Goal: Information Seeking & Learning: Check status

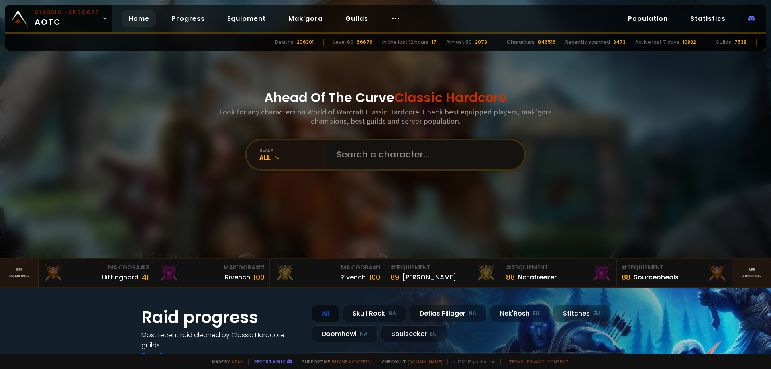
click at [420, 162] on input "text" at bounding box center [423, 154] width 183 height 29
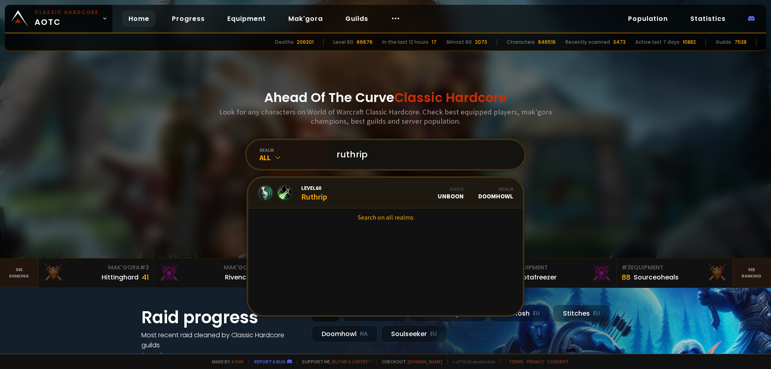
type input "ruthrip"
click at [326, 191] on link "Level 60 Ruthrip Guild Unboon Realm Doomhowl" at bounding box center [385, 193] width 275 height 31
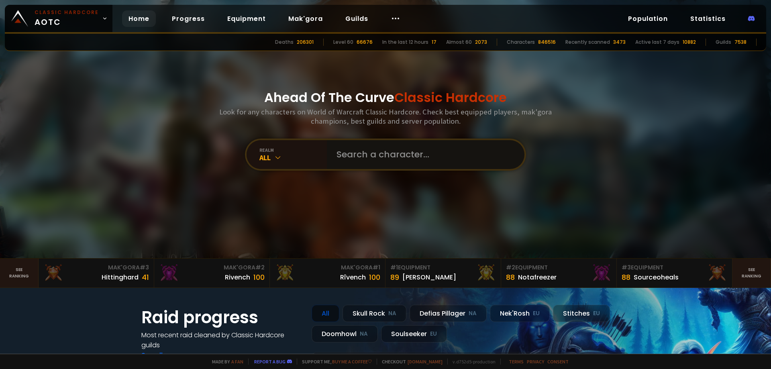
click at [345, 151] on input "text" at bounding box center [423, 154] width 183 height 29
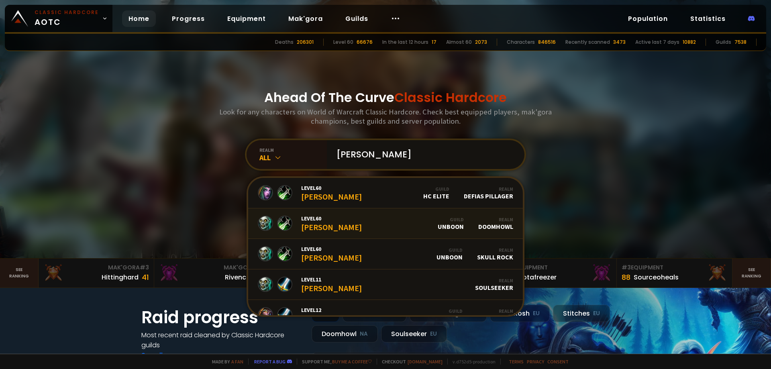
type input "[PERSON_NAME]"
click at [346, 226] on link "Level 60 [PERSON_NAME] Guild Unboon Realm Doomhowl" at bounding box center [385, 223] width 275 height 31
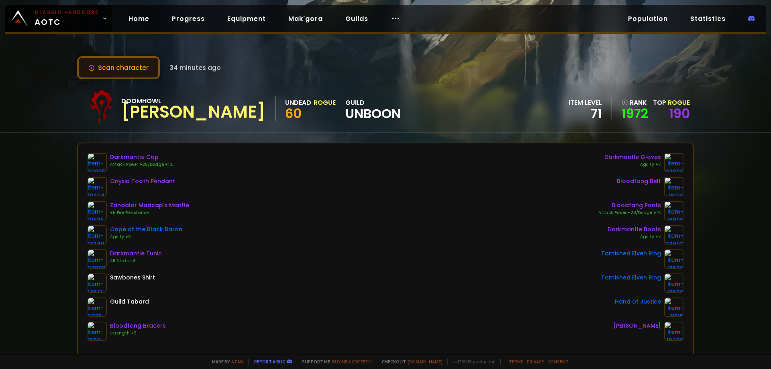
click at [146, 69] on button "Scan character" at bounding box center [118, 67] width 83 height 23
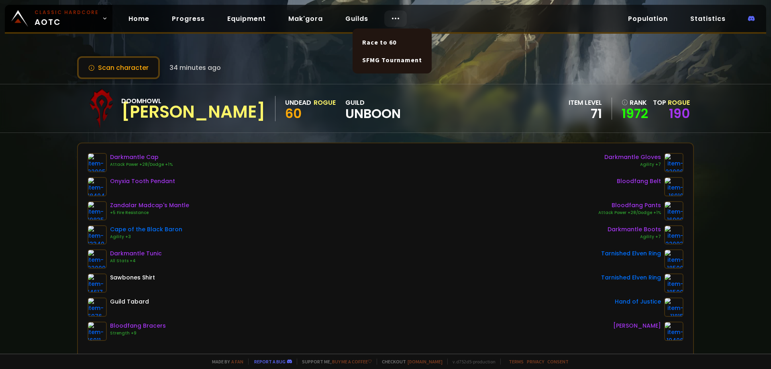
click at [391, 16] on icon at bounding box center [396, 19] width 10 height 10
click at [487, 48] on div "Scan character 34 minutes ago Doomhowl [PERSON_NAME] Undead Rogue 60 guild Unbo…" at bounding box center [385, 177] width 771 height 354
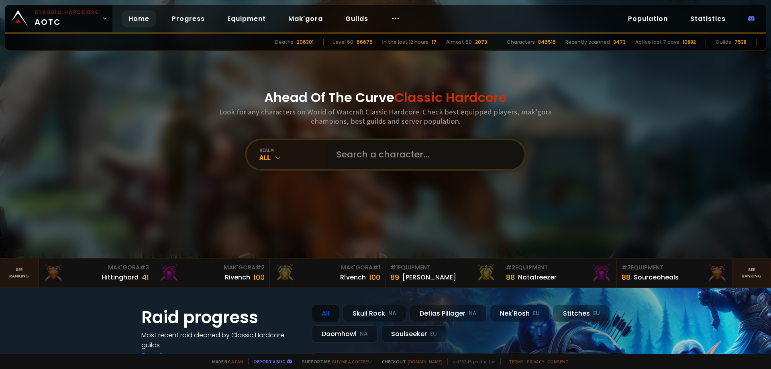
drag, startPoint x: 346, startPoint y: 159, endPoint x: 330, endPoint y: 155, distance: 16.4
click at [345, 159] on input "text" at bounding box center [423, 154] width 183 height 29
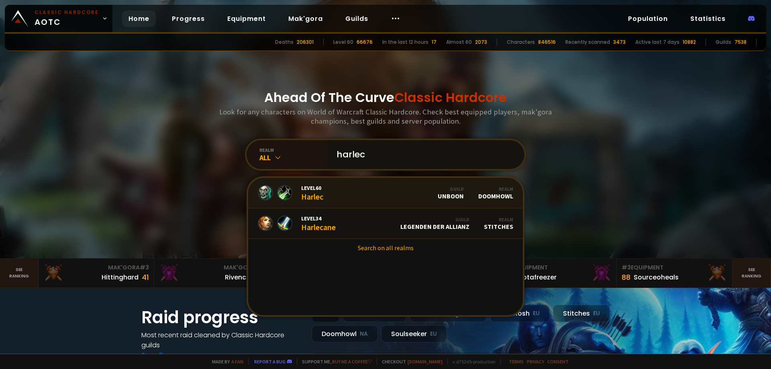
type input "harlec"
click at [327, 189] on link "Level 60 Harlec Guild Unboon Realm Doomhowl" at bounding box center [385, 193] width 275 height 31
